Goal: Information Seeking & Learning: Find specific fact

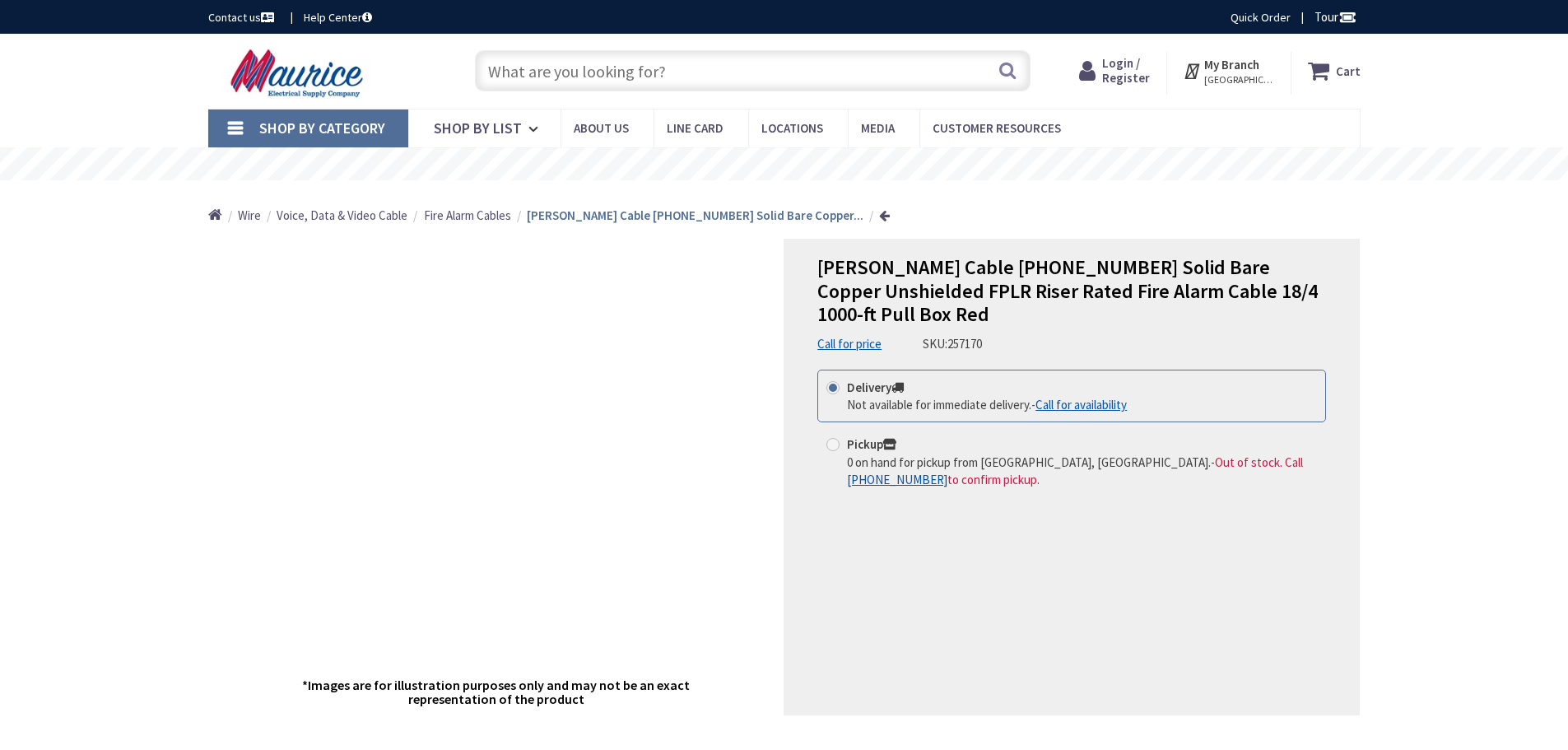
type input "[STREET_ADDRESS]"
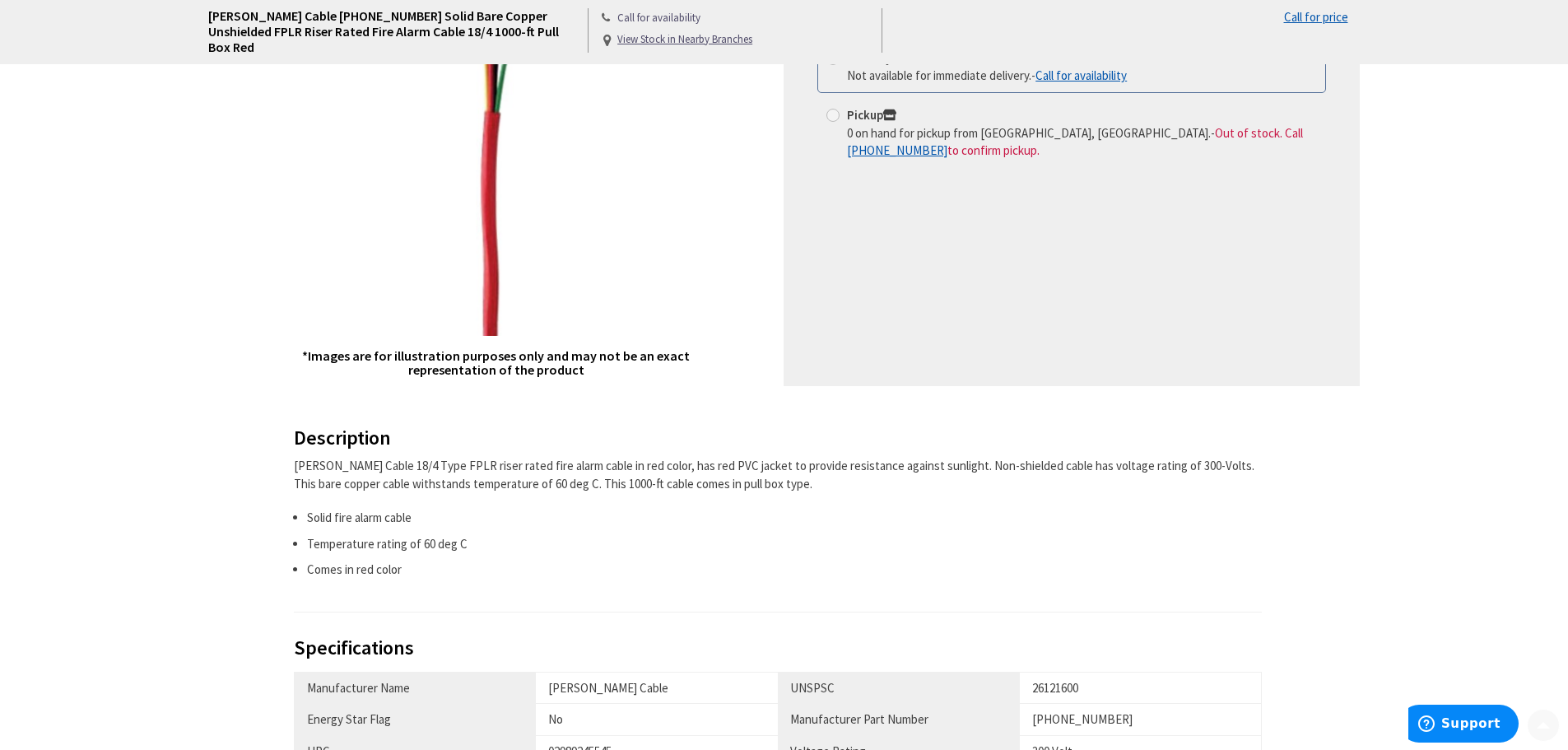
scroll to position [412, 0]
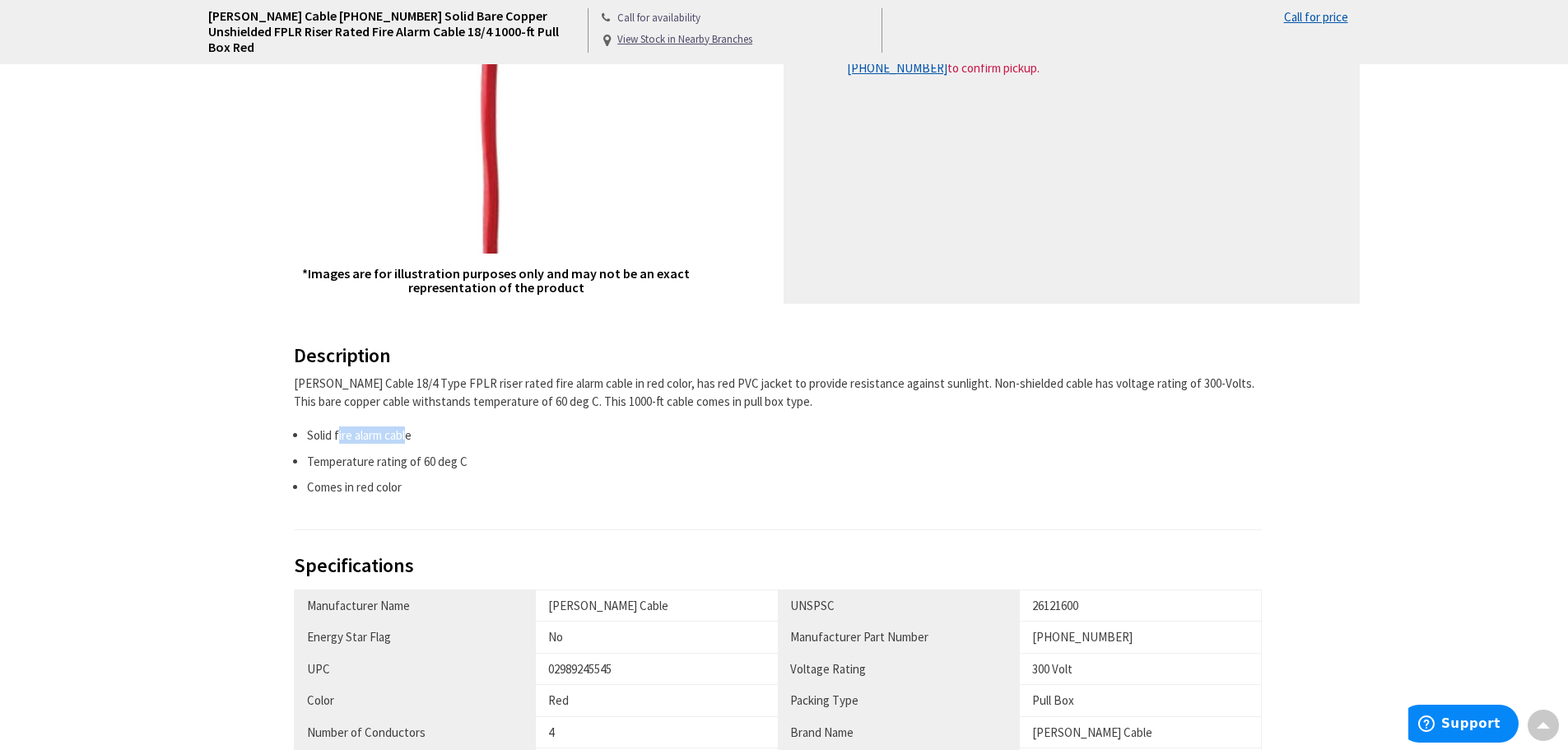
drag, startPoint x: 409, startPoint y: 437, endPoint x: 338, endPoint y: 434, distance: 71.1
click at [338, 434] on li "Solid fire alarm cable" at bounding box center [785, 436] width 956 height 17
click at [666, 423] on div "[PERSON_NAME] Cable 18/4 Type FPLR riser rated fire alarm cable in red color, h…" at bounding box center [778, 435] width 969 height 121
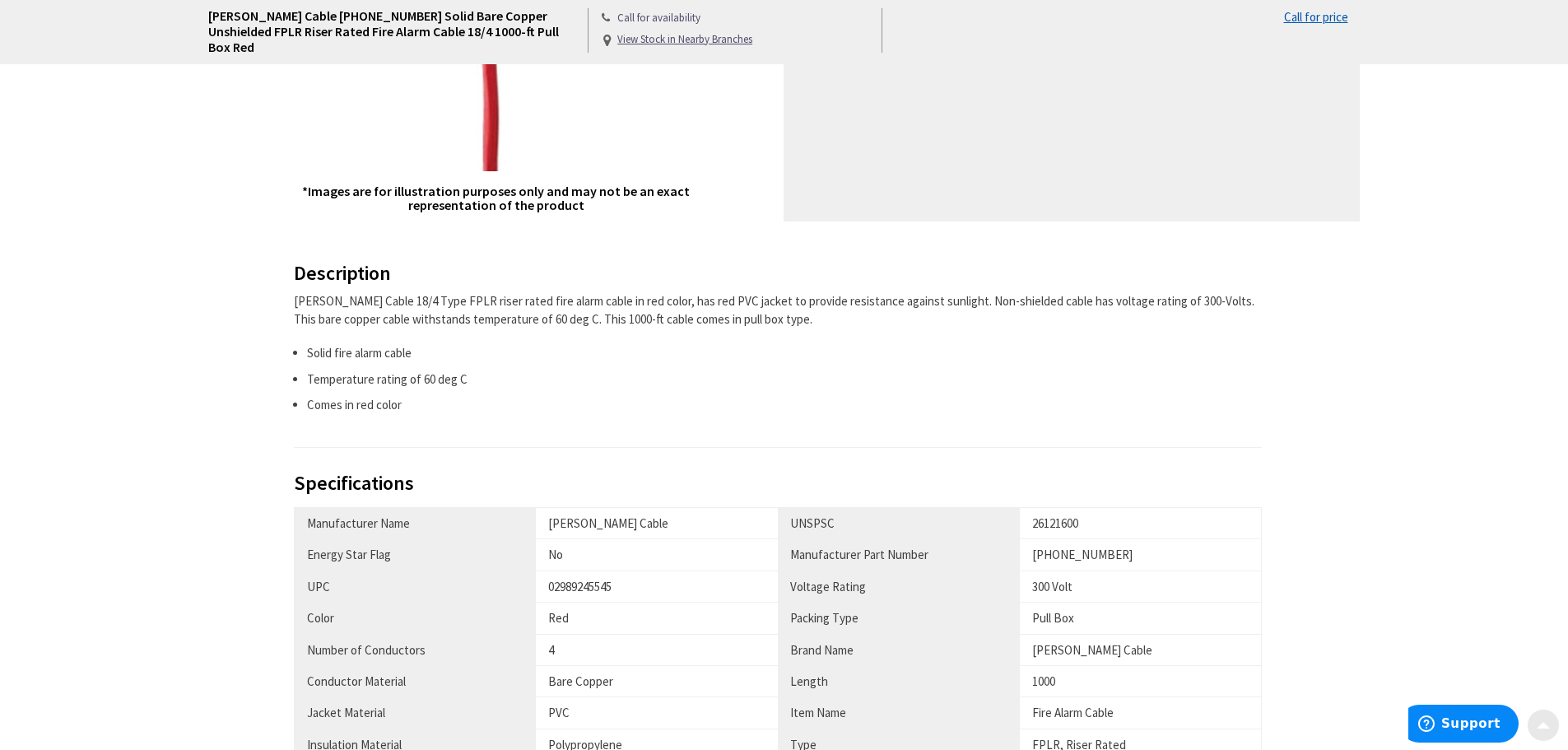
scroll to position [577, 0]
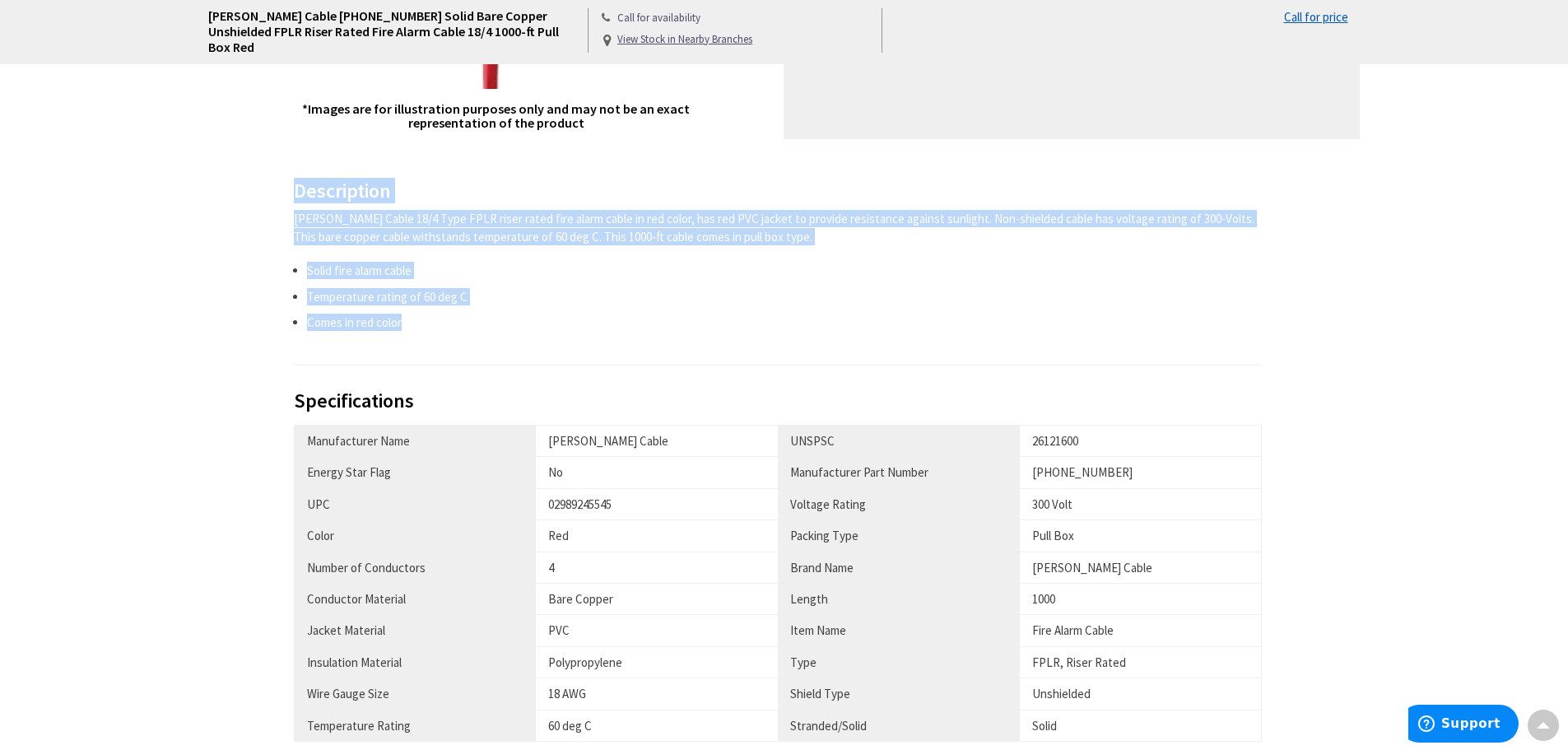
drag, startPoint x: 415, startPoint y: 326, endPoint x: 284, endPoint y: 185, distance: 192.5
click at [284, 185] on div "Description [PERSON_NAME] Cable 18/4 Type FPLR riser rated fire alarm cable in …" at bounding box center [785, 515] width 1178 height 669
click at [298, 243] on div "[PERSON_NAME] Cable 18/4 Type FPLR riser rated fire alarm cable in red color, h…" at bounding box center [778, 227] width 969 height 36
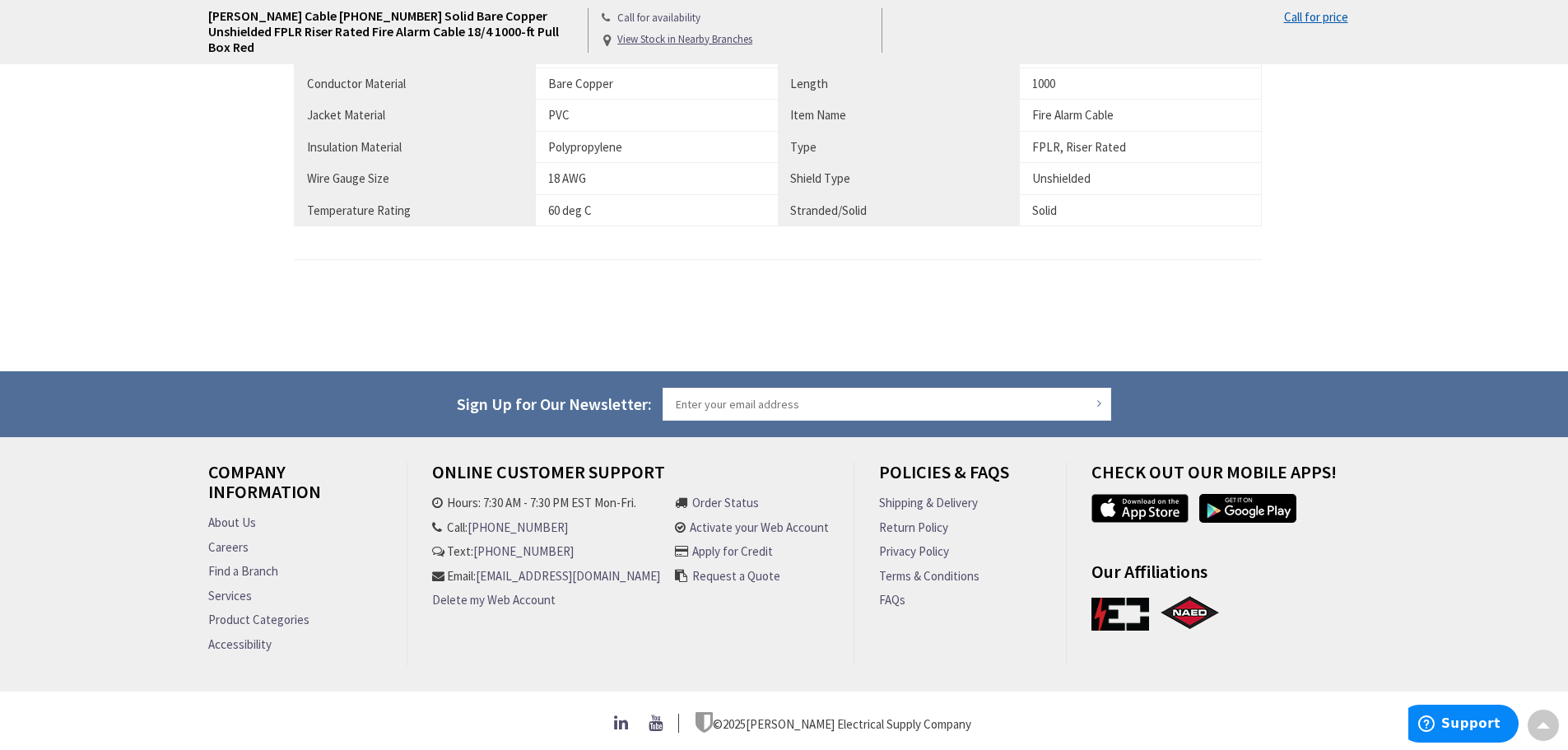
scroll to position [605, 0]
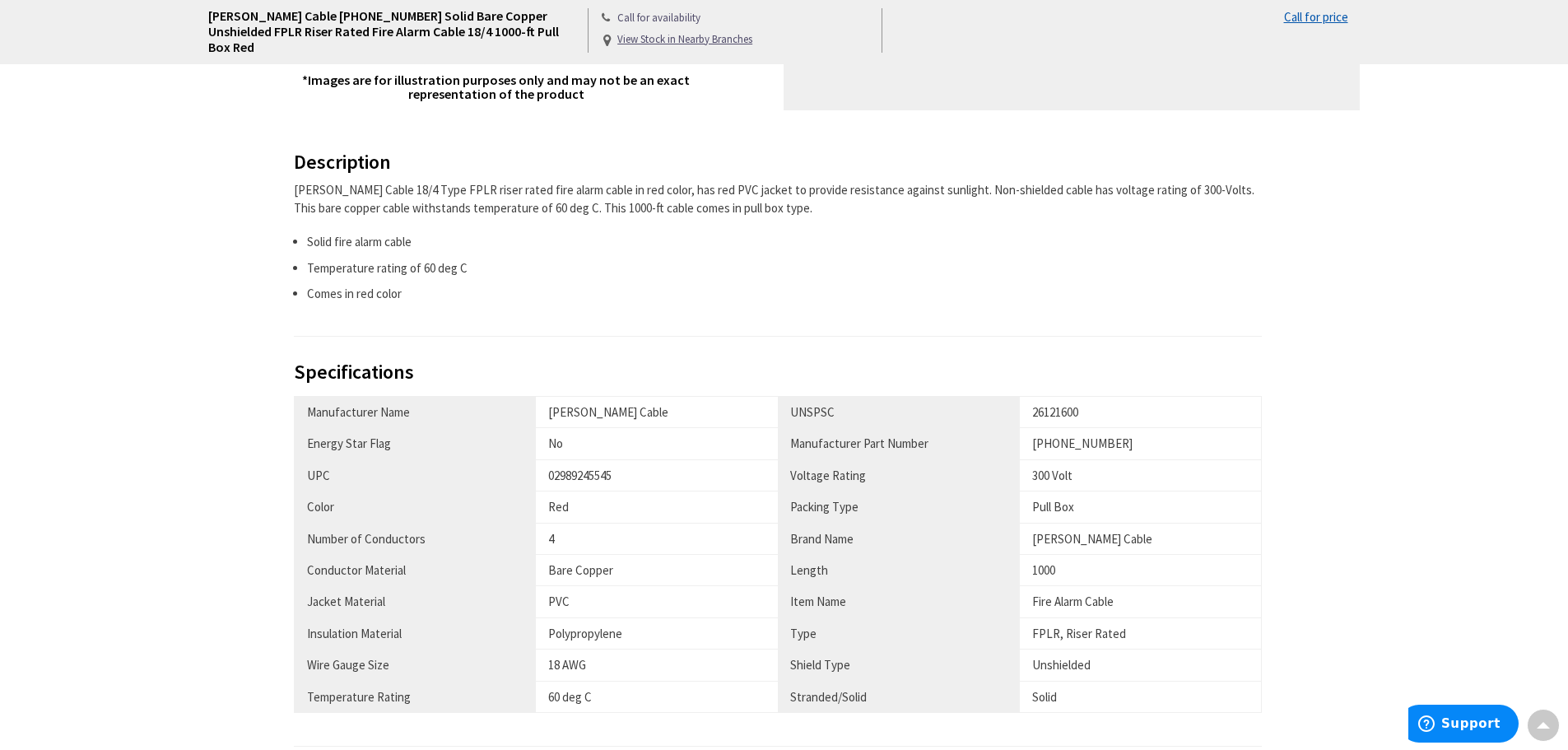
click at [526, 262] on li "Temperature rating of 60 deg C" at bounding box center [785, 268] width 956 height 17
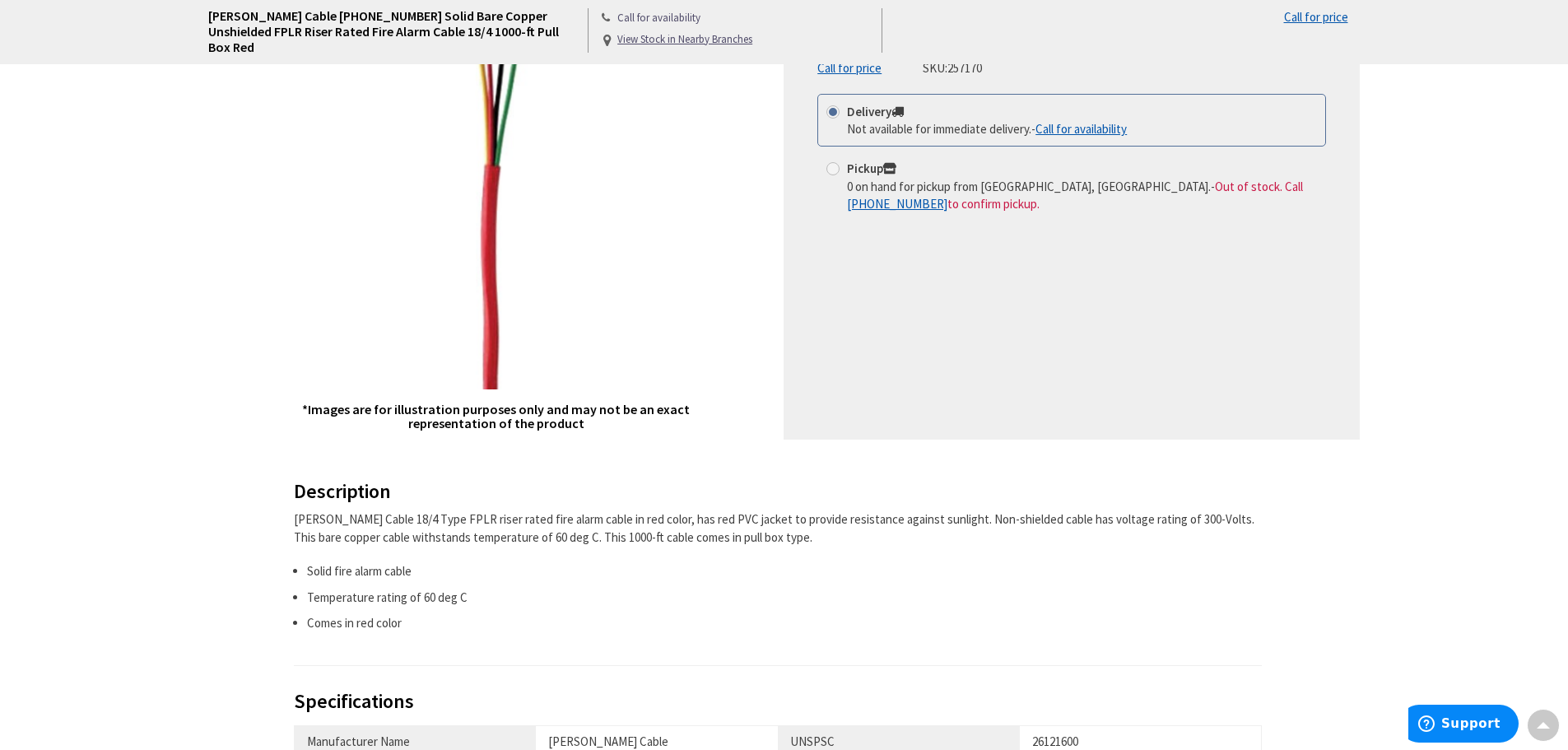
scroll to position [0, 0]
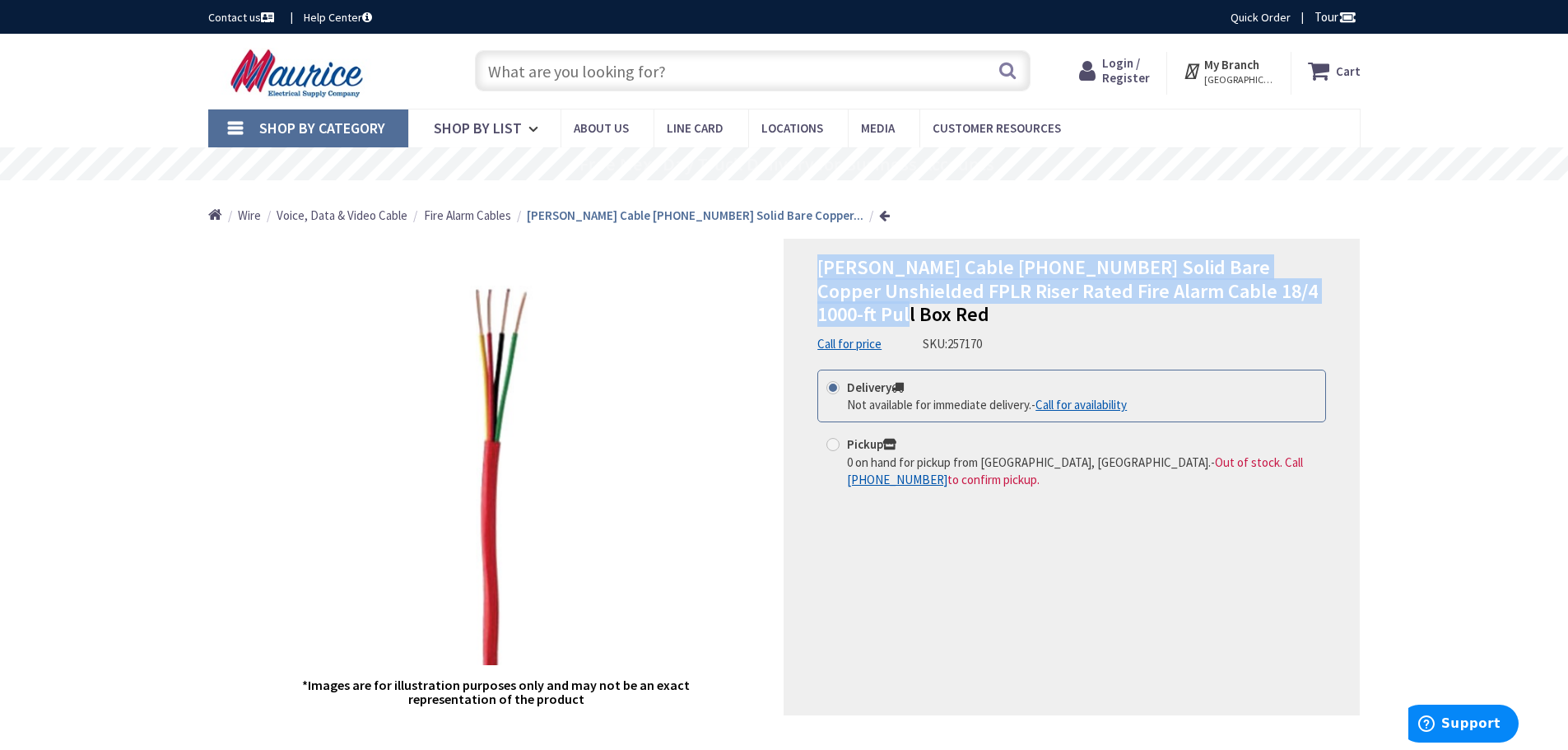
drag, startPoint x: 1321, startPoint y: 293, endPoint x: 812, endPoint y: 260, distance: 510.1
click at [812, 260] on div "[PERSON_NAME] Cable [PHONE_NUMBER] Solid Bare Copper Unshielded FPLR Riser Rate…" at bounding box center [1072, 476] width 577 height 476
copy span "[PERSON_NAME] Cable [PHONE_NUMBER] Solid Bare Copper Unshielded FPLR Riser Rate…"
